Goal: Task Accomplishment & Management: Manage account settings

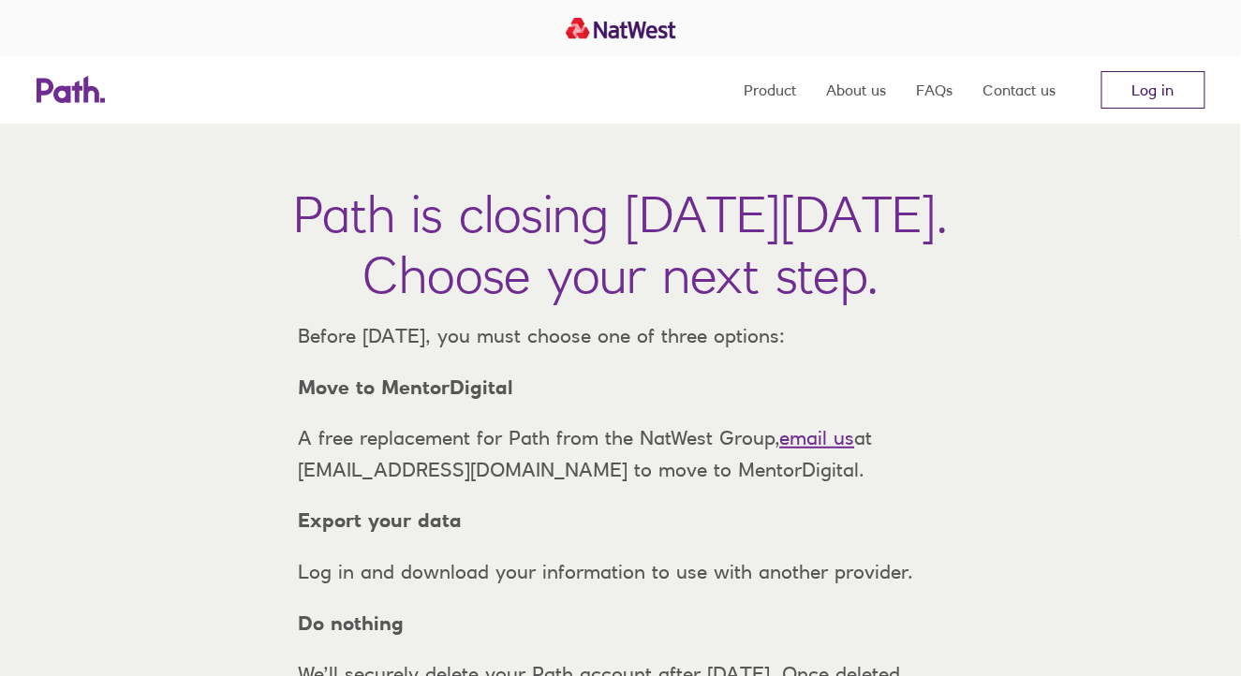
click at [1168, 91] on link "Log in" at bounding box center [1154, 89] width 104 height 37
click at [1162, 97] on link "Log in" at bounding box center [1154, 89] width 104 height 37
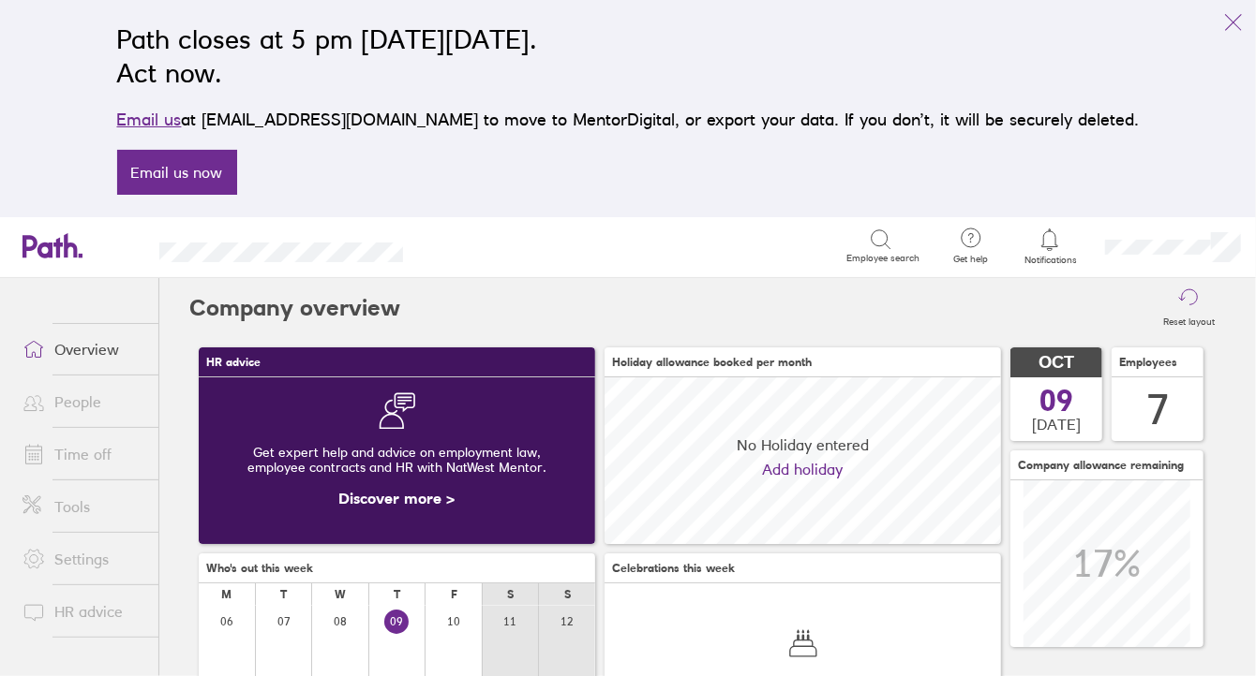
scroll to position [166, 396]
click at [82, 395] on link "People" at bounding box center [82, 401] width 151 height 37
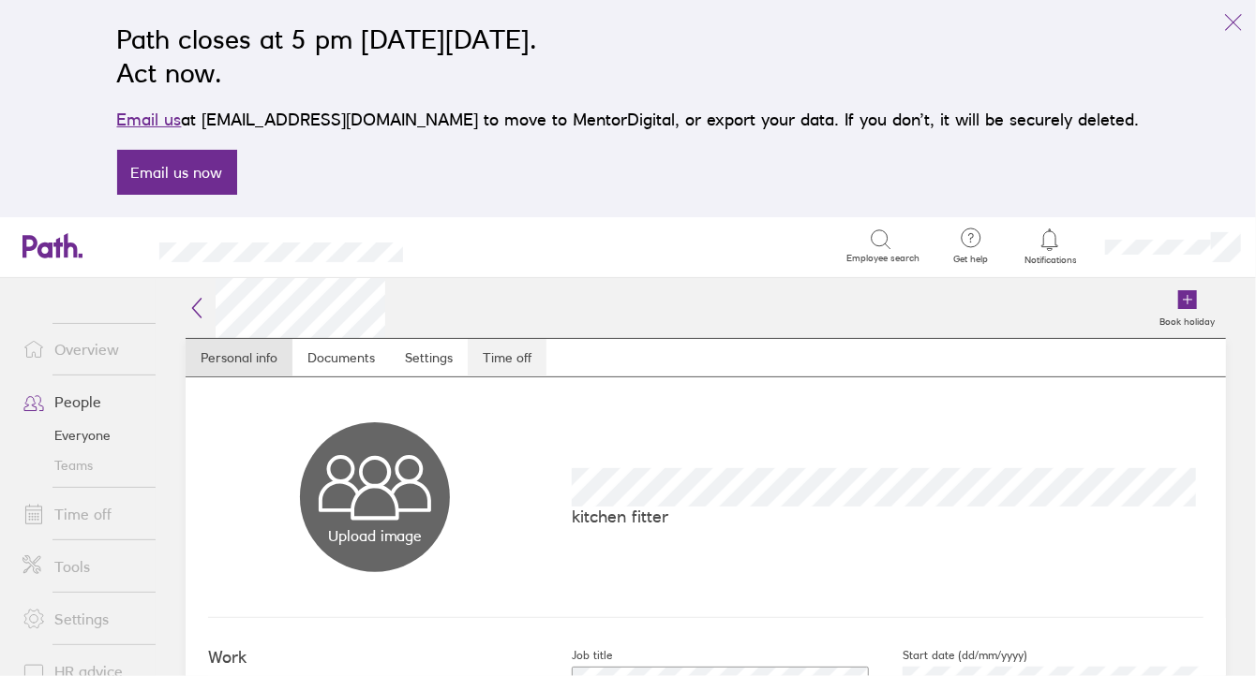
click at [507, 371] on link "Time off" at bounding box center [507, 357] width 79 height 37
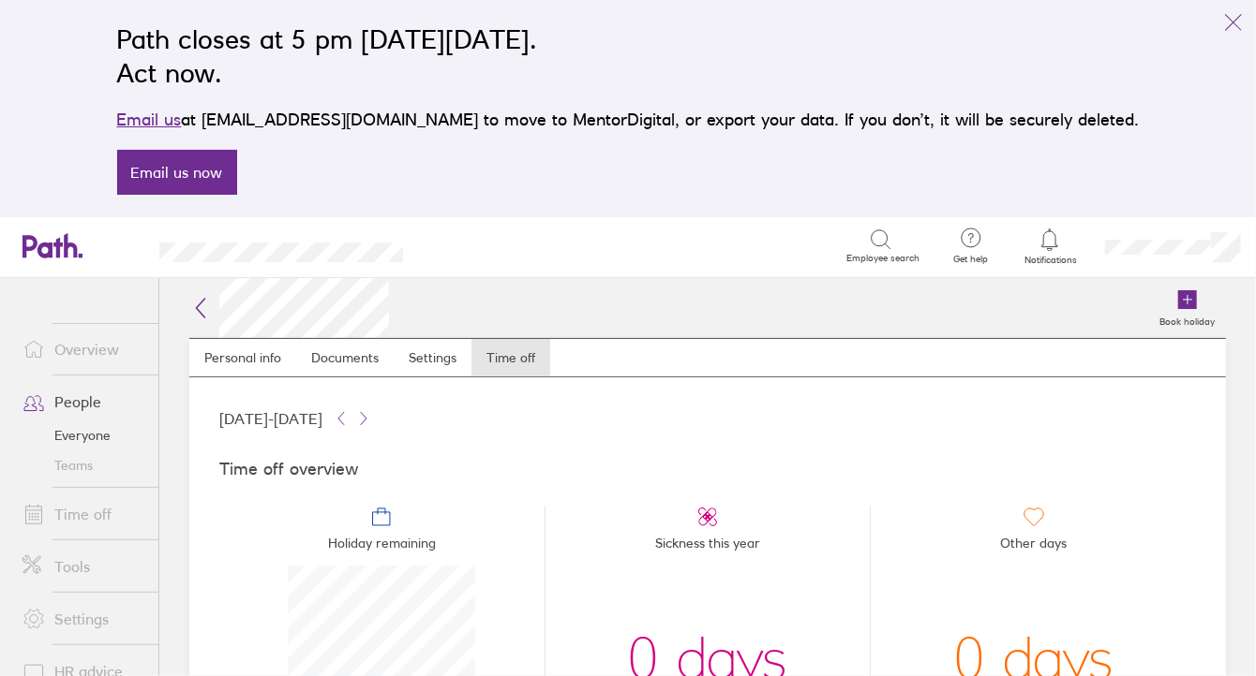
click at [86, 508] on link "Time off" at bounding box center [82, 514] width 151 height 37
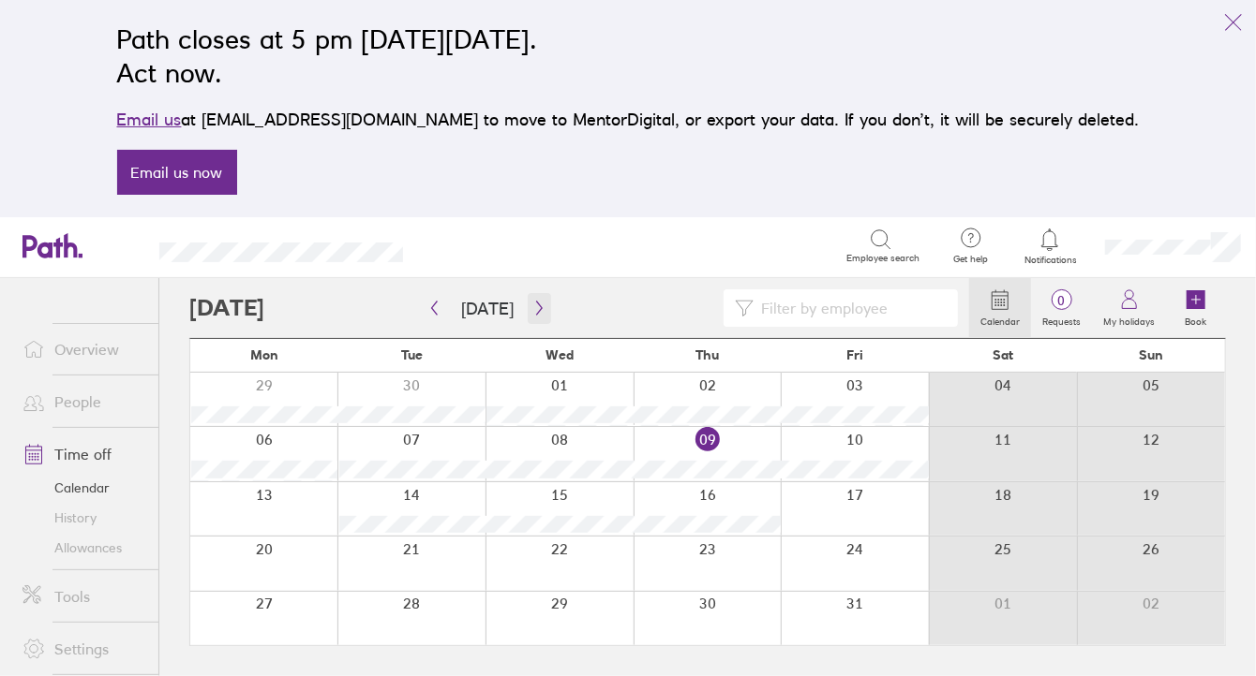
click at [533, 309] on icon "button" at bounding box center [539, 308] width 14 height 15
click at [532, 309] on icon "button" at bounding box center [539, 308] width 14 height 15
click at [81, 401] on link "People" at bounding box center [82, 401] width 151 height 37
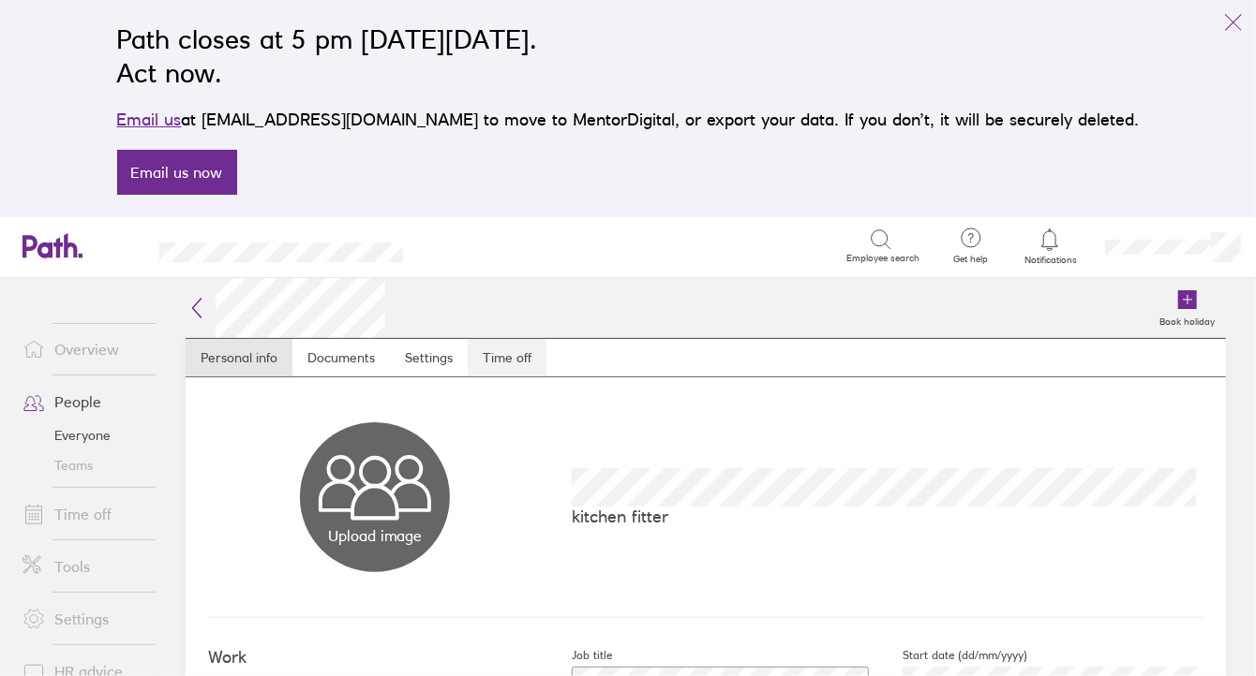
click at [518, 358] on link "Time off" at bounding box center [507, 357] width 79 height 37
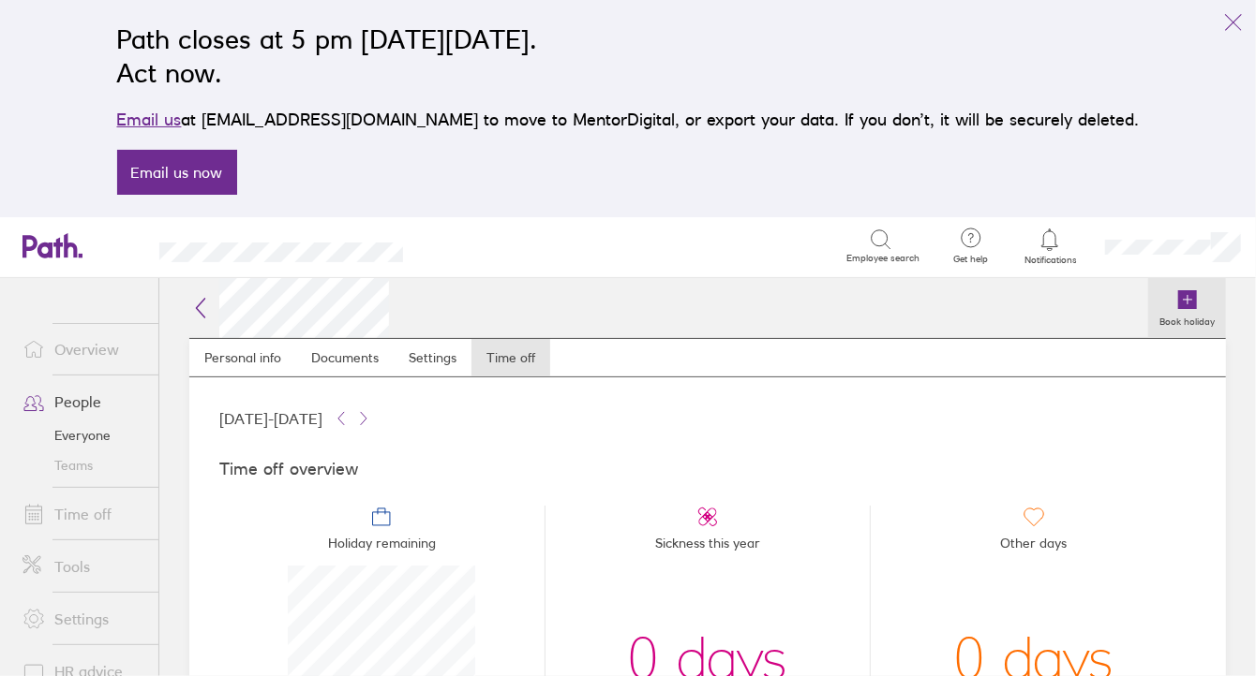
click at [1163, 325] on label "Book holiday" at bounding box center [1187, 319] width 78 height 17
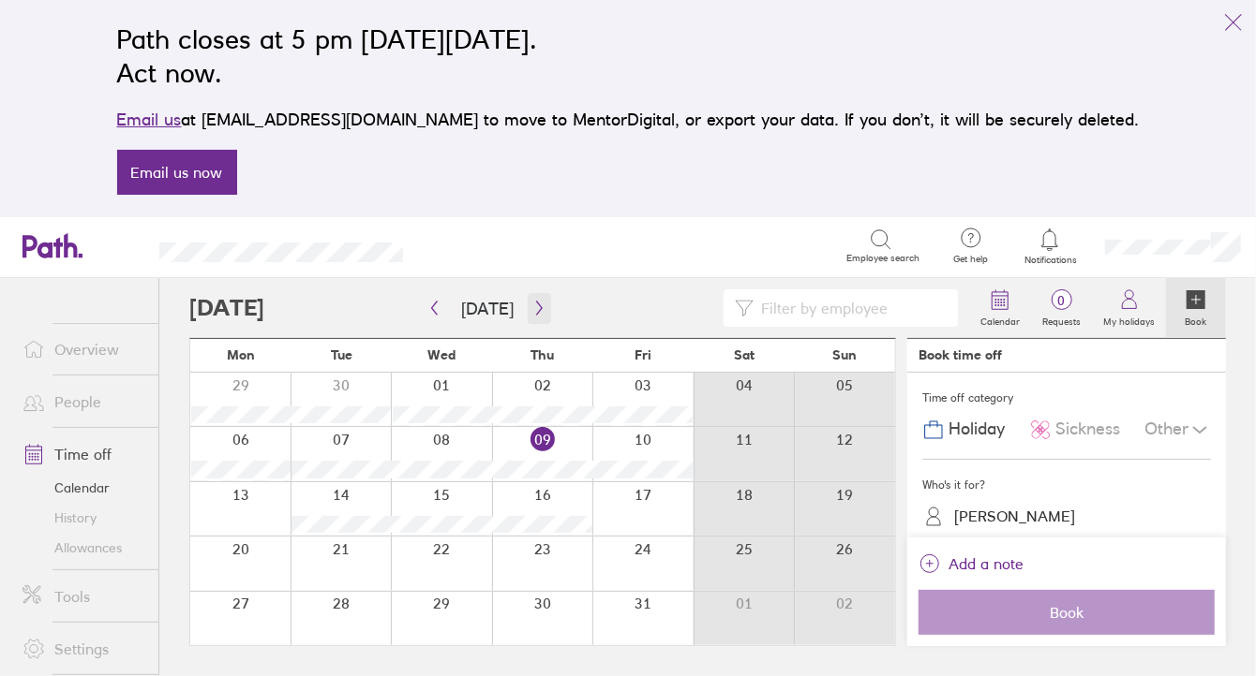
click at [532, 309] on icon "button" at bounding box center [539, 308] width 14 height 15
click at [432, 571] on div at bounding box center [441, 563] width 101 height 53
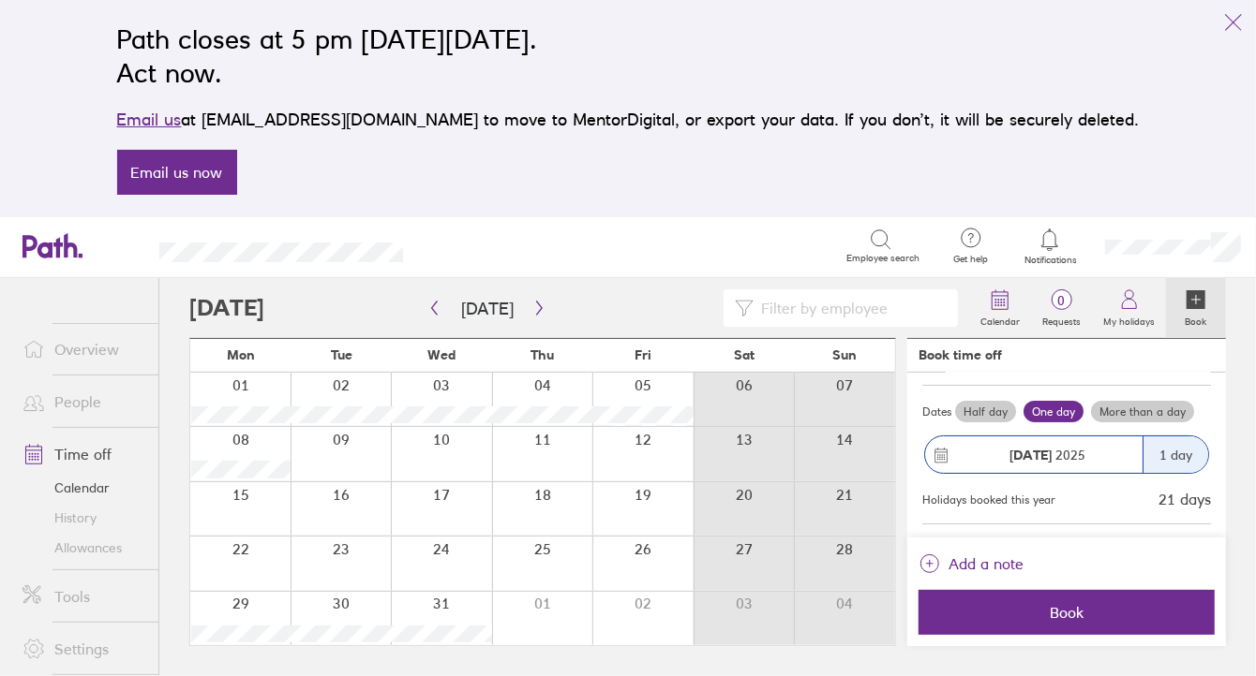
scroll to position [167, 0]
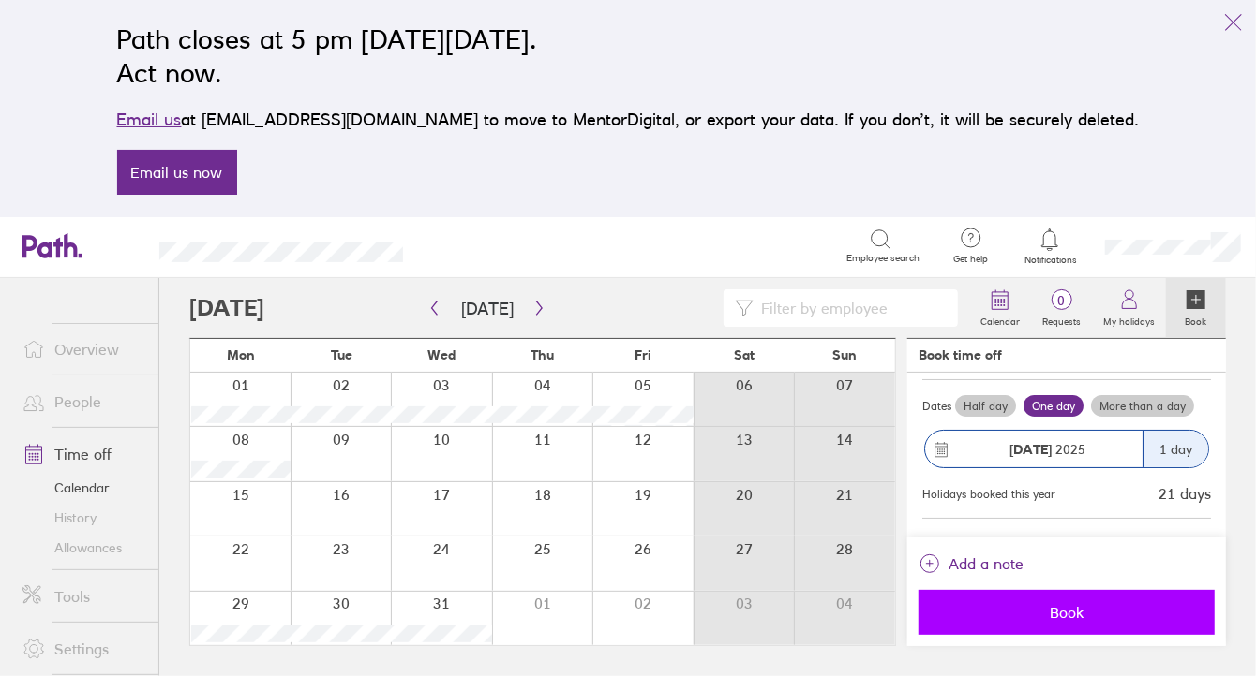
click at [1065, 612] on span "Book" at bounding box center [1066, 612] width 270 height 17
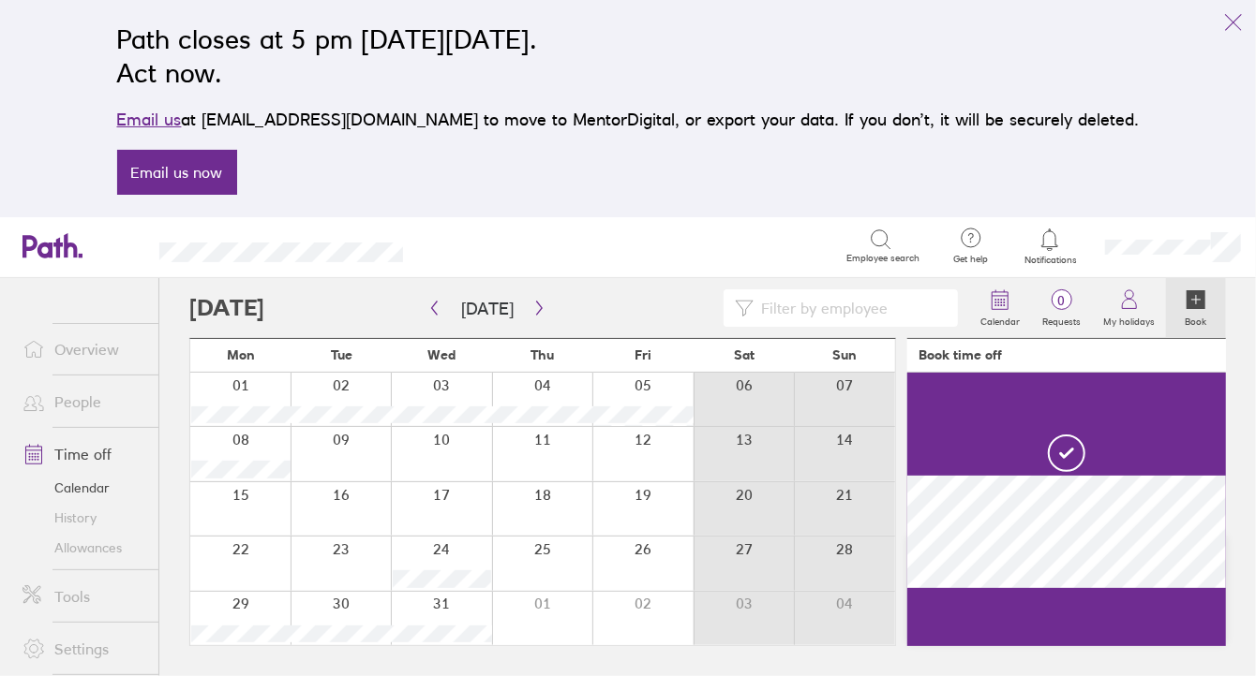
scroll to position [90, 0]
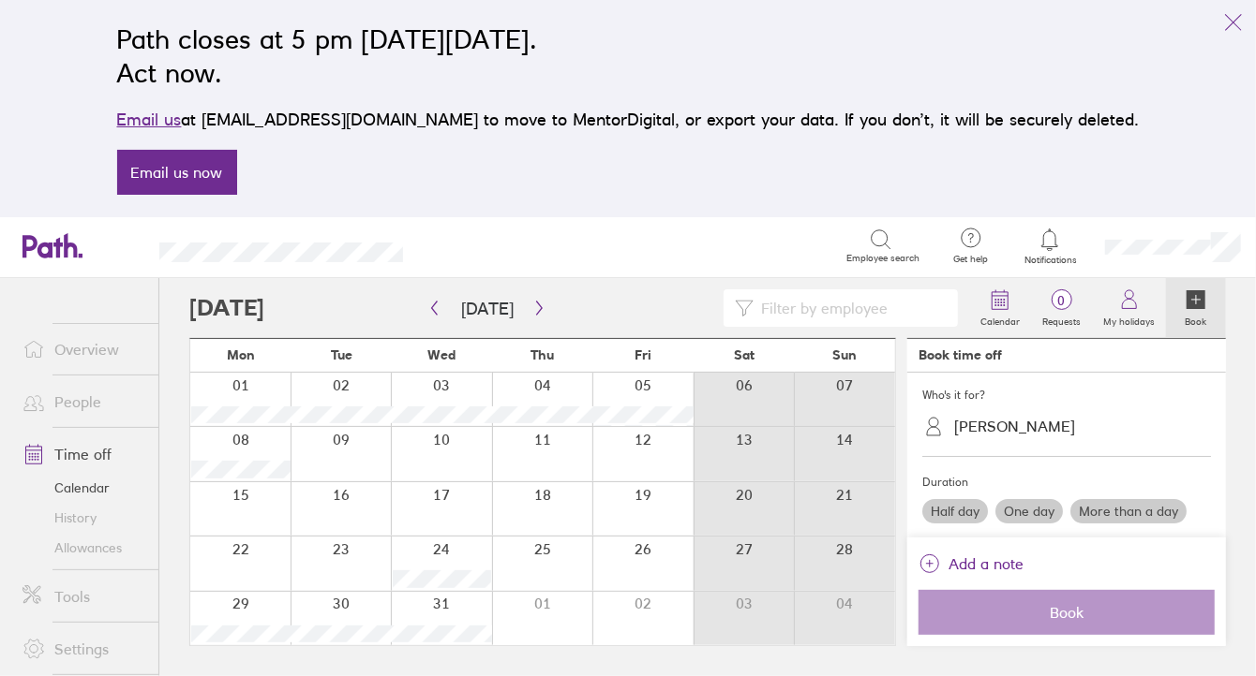
click at [89, 404] on link "People" at bounding box center [82, 401] width 151 height 37
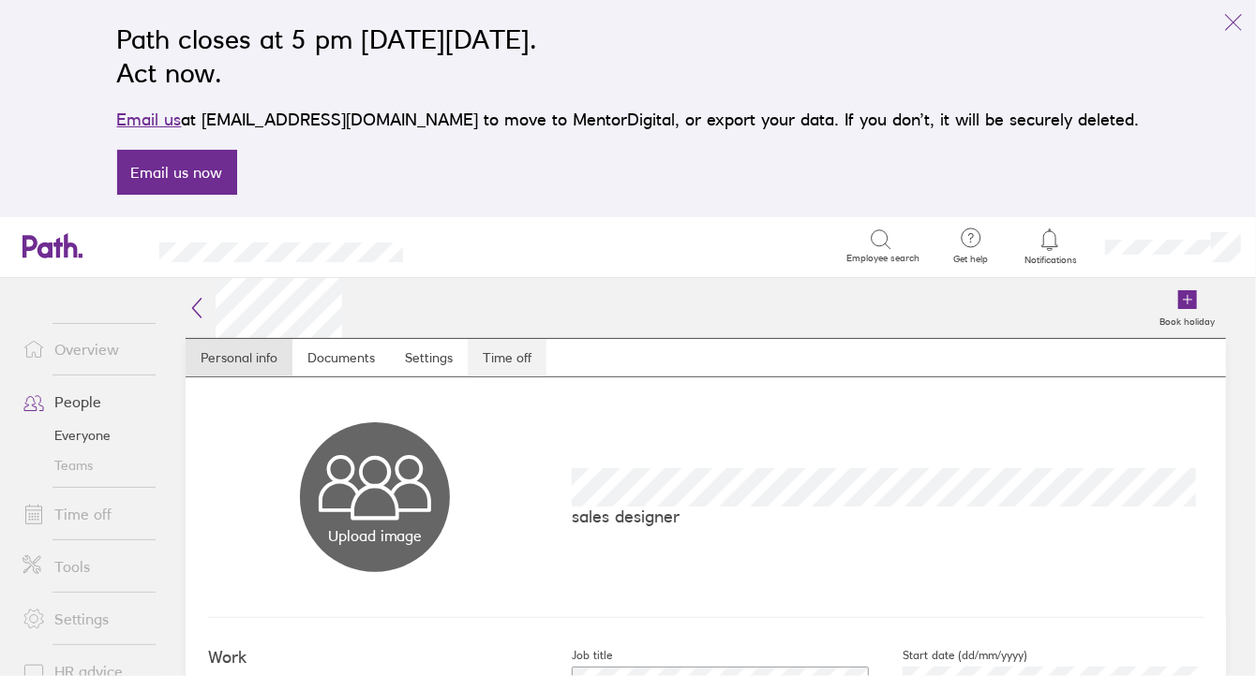
click at [505, 350] on link "Time off" at bounding box center [507, 357] width 79 height 37
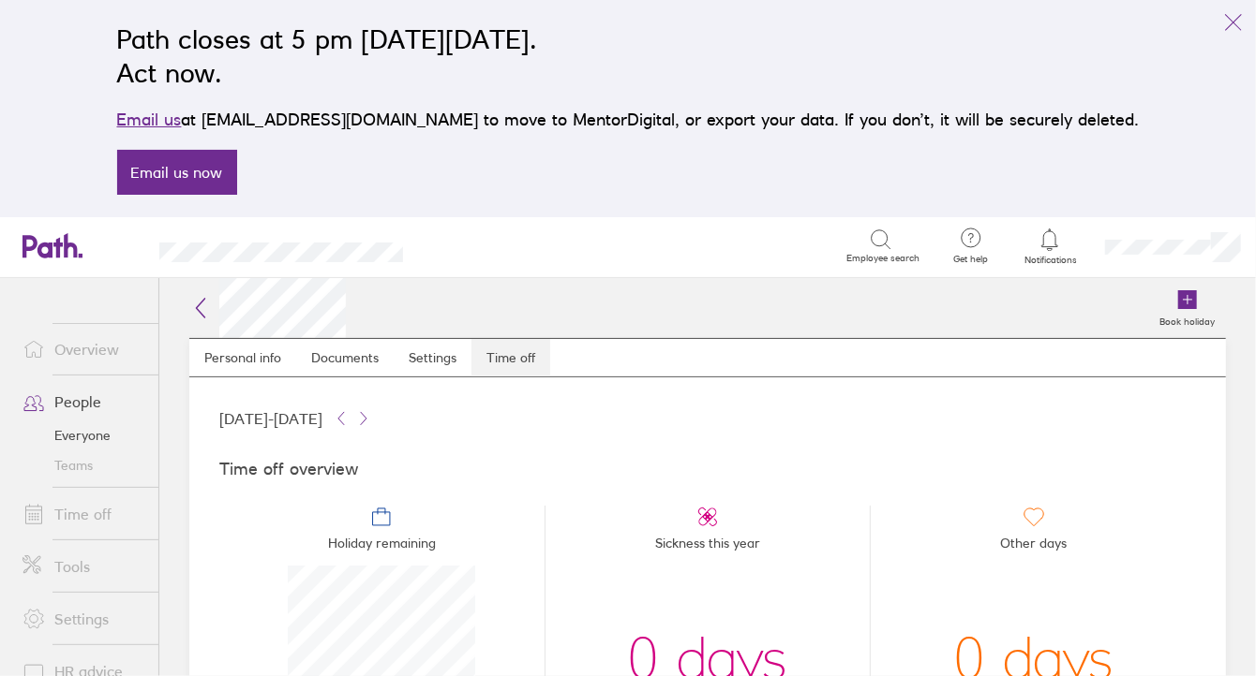
scroll to position [187, 187]
click at [1198, 301] on link "Book holiday" at bounding box center [1187, 308] width 78 height 60
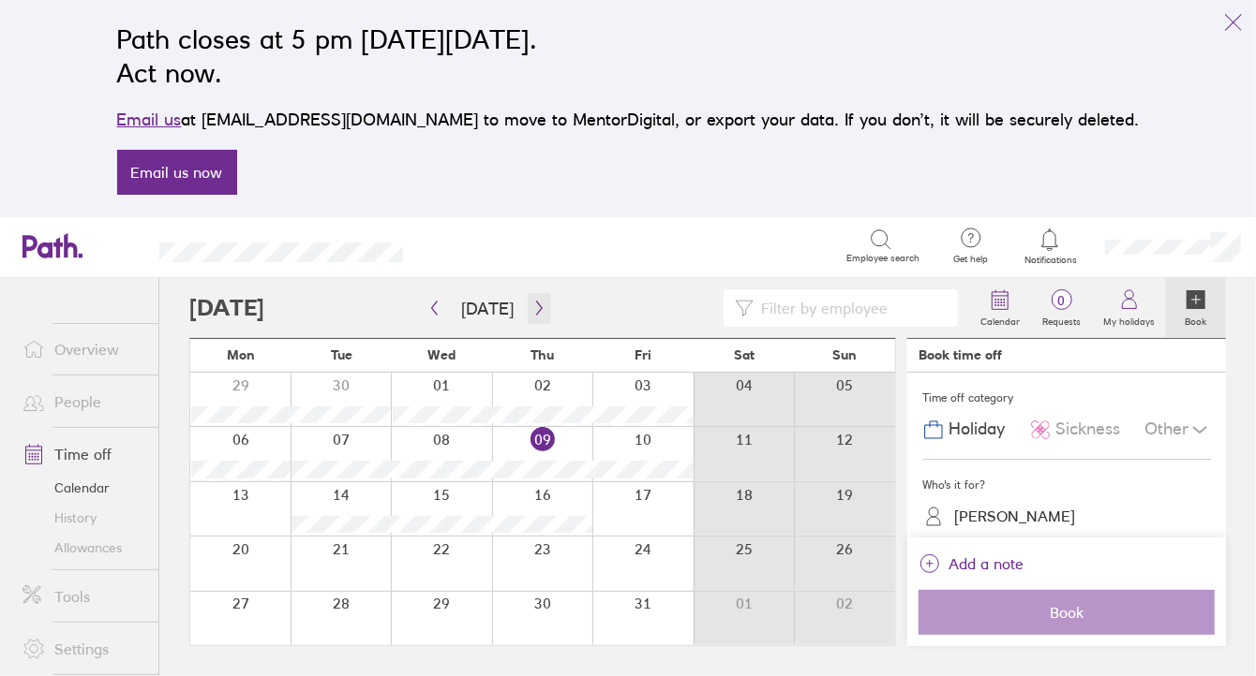
click at [532, 303] on icon "button" at bounding box center [539, 308] width 14 height 15
click at [532, 305] on icon "button" at bounding box center [539, 308] width 14 height 15
click at [463, 555] on div at bounding box center [441, 563] width 101 height 53
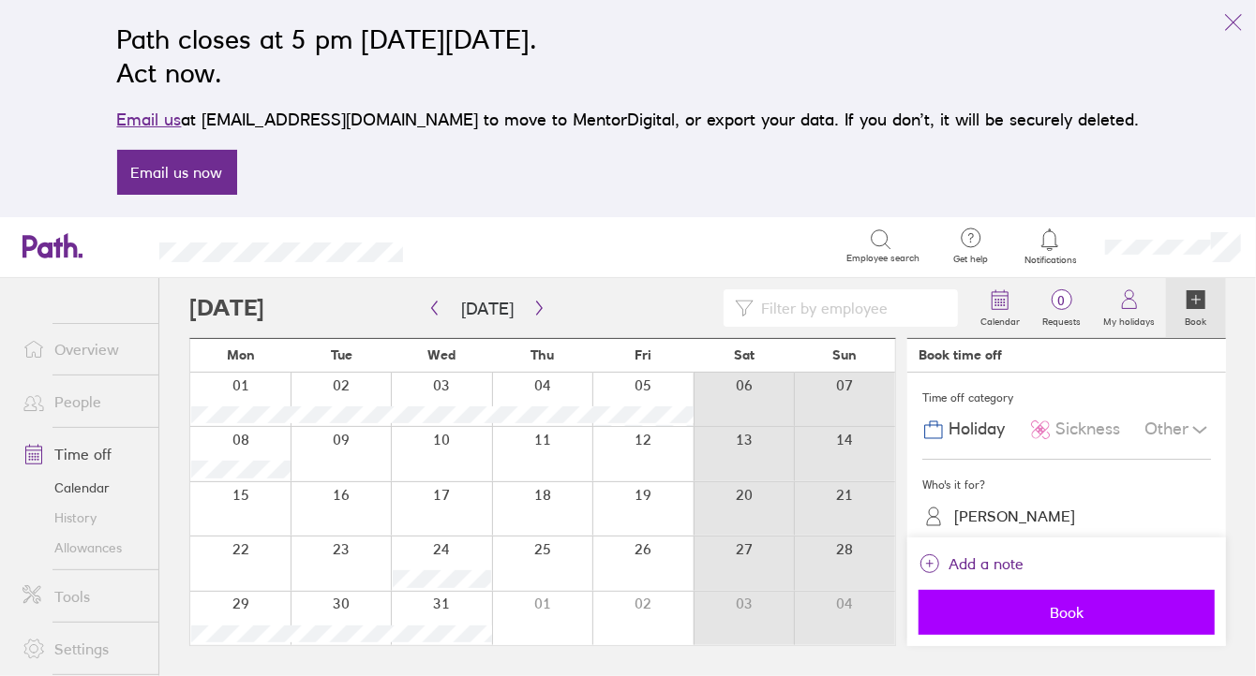
click at [1063, 607] on span "Book" at bounding box center [1066, 612] width 270 height 17
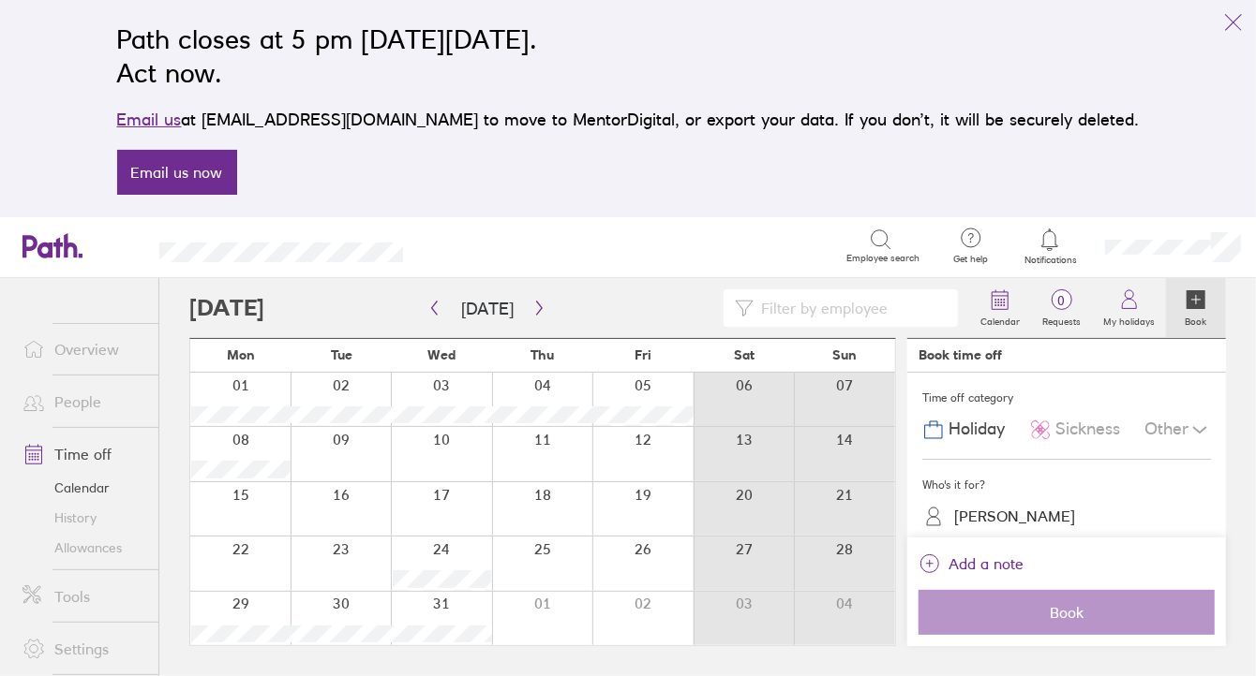
click at [75, 453] on link "Time off" at bounding box center [82, 454] width 151 height 37
